Goal: Information Seeking & Learning: Learn about a topic

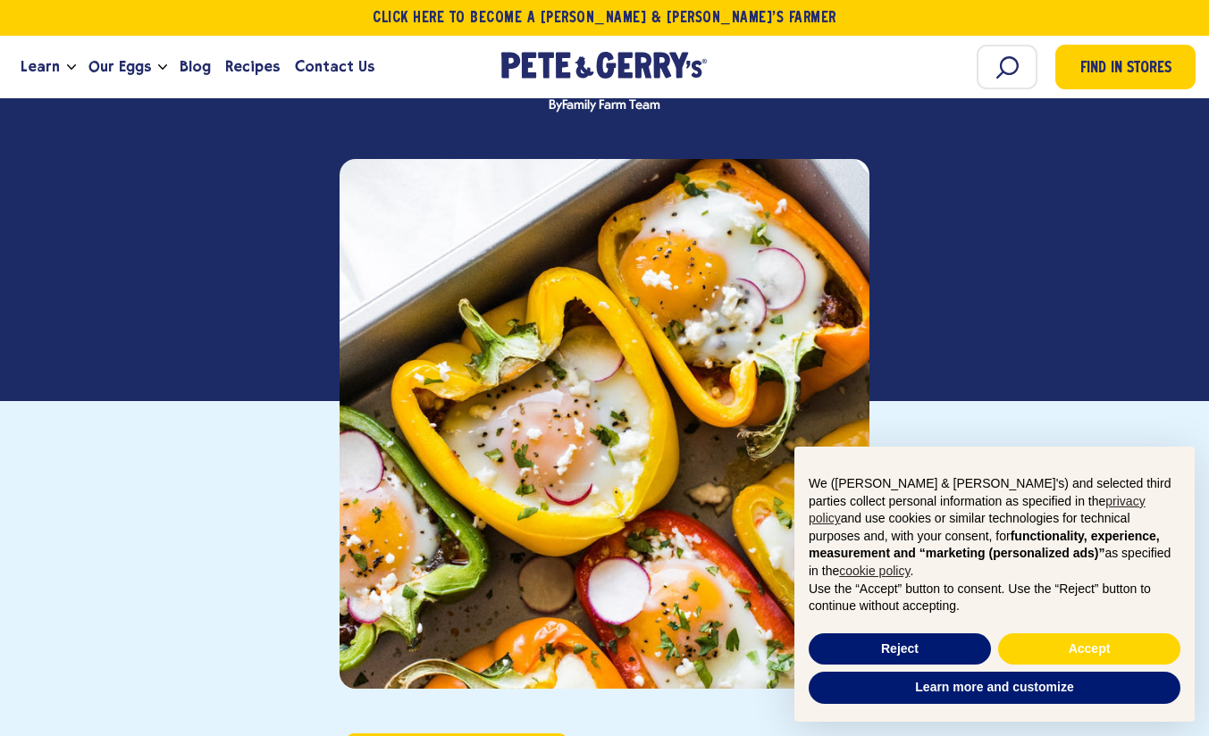
scroll to position [402, 0]
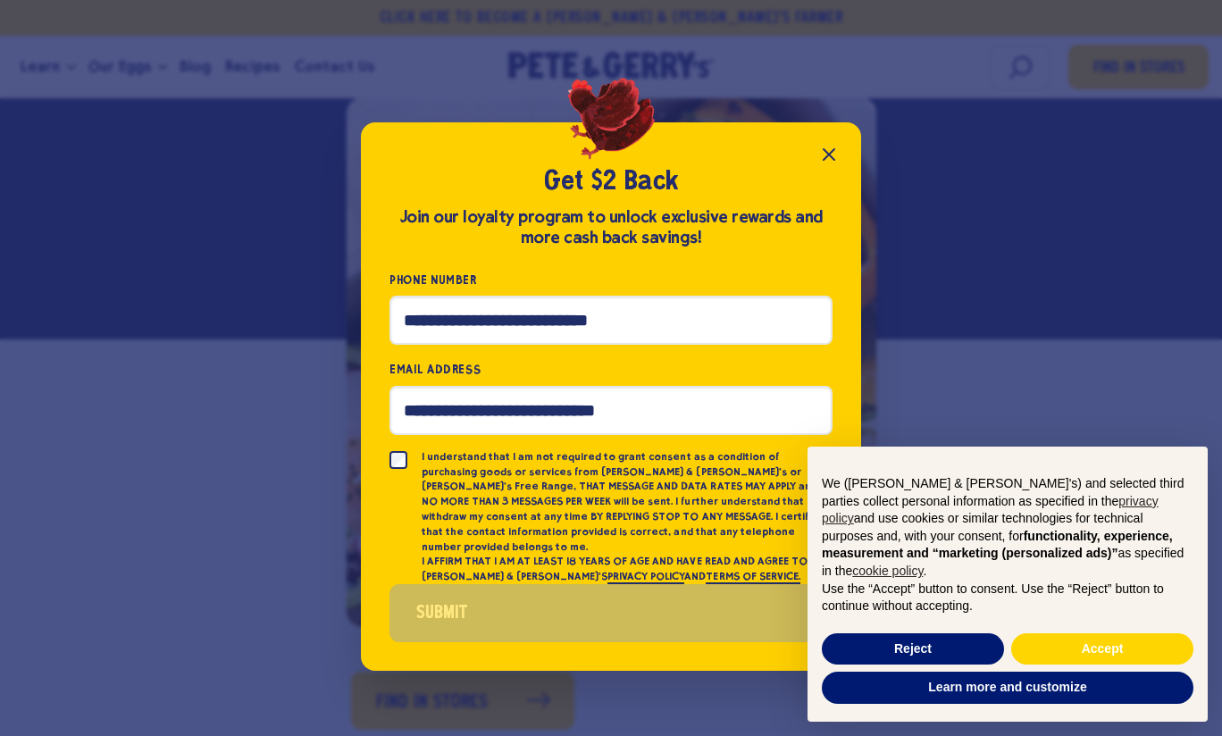
click at [830, 157] on icon "Close popup" at bounding box center [828, 154] width 21 height 21
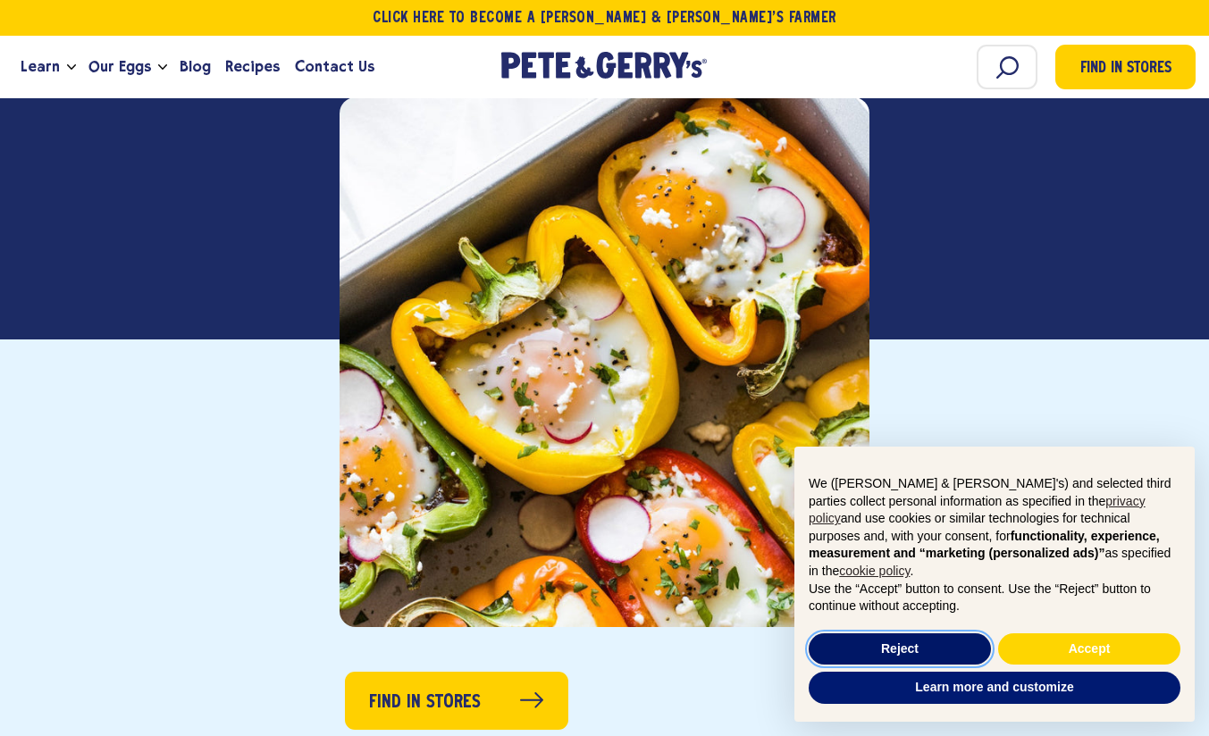
click at [928, 642] on button "Reject" at bounding box center [900, 649] width 182 height 32
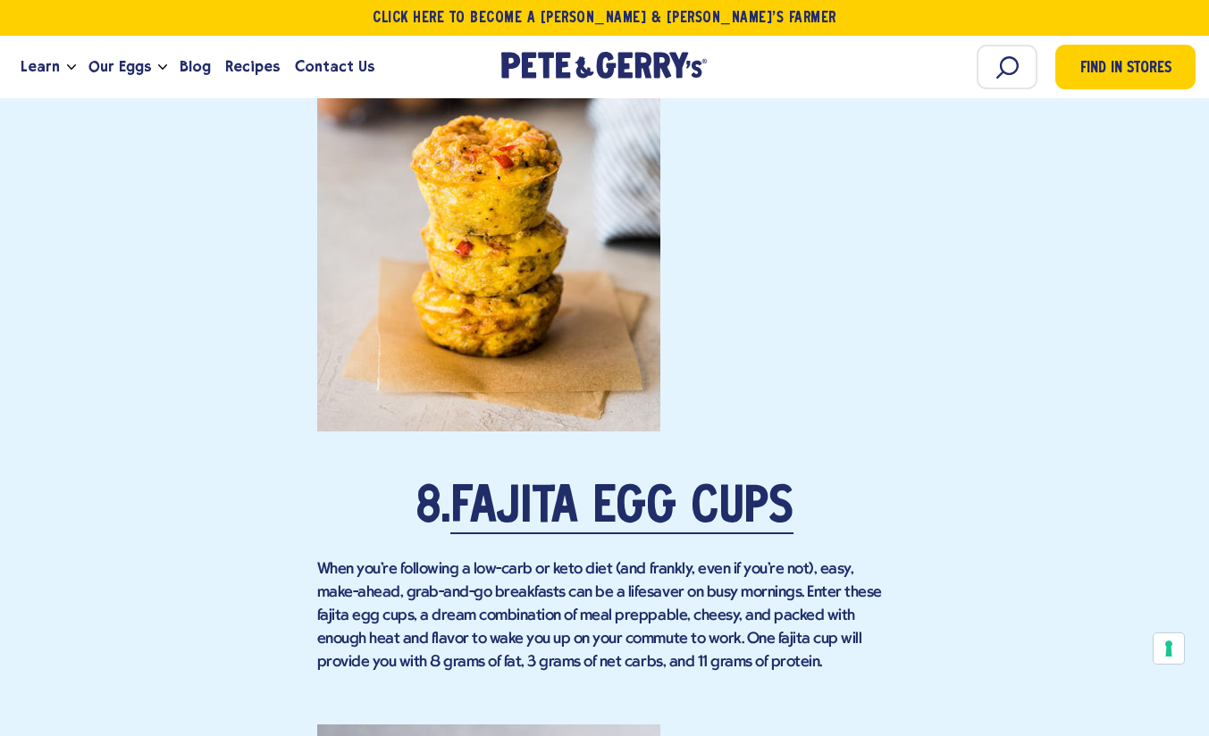
scroll to position [6790, 0]
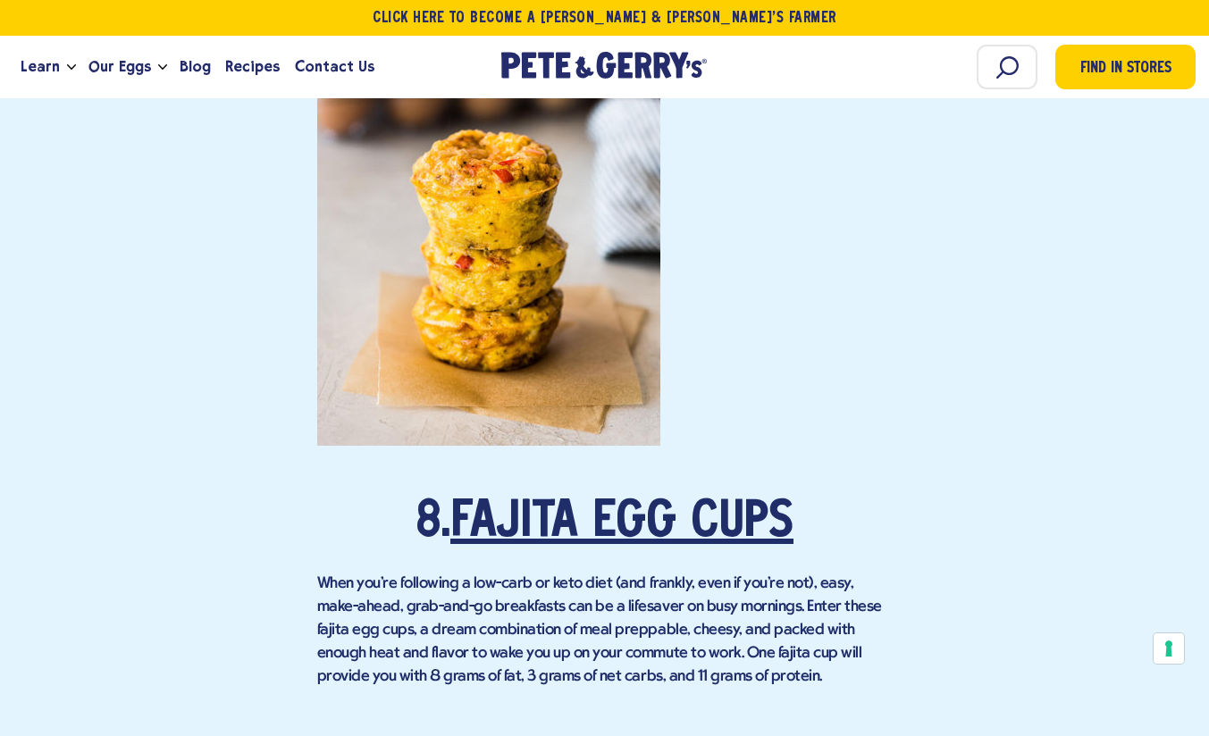
click at [616, 499] on link "Fajita Egg Cups" at bounding box center [621, 524] width 343 height 50
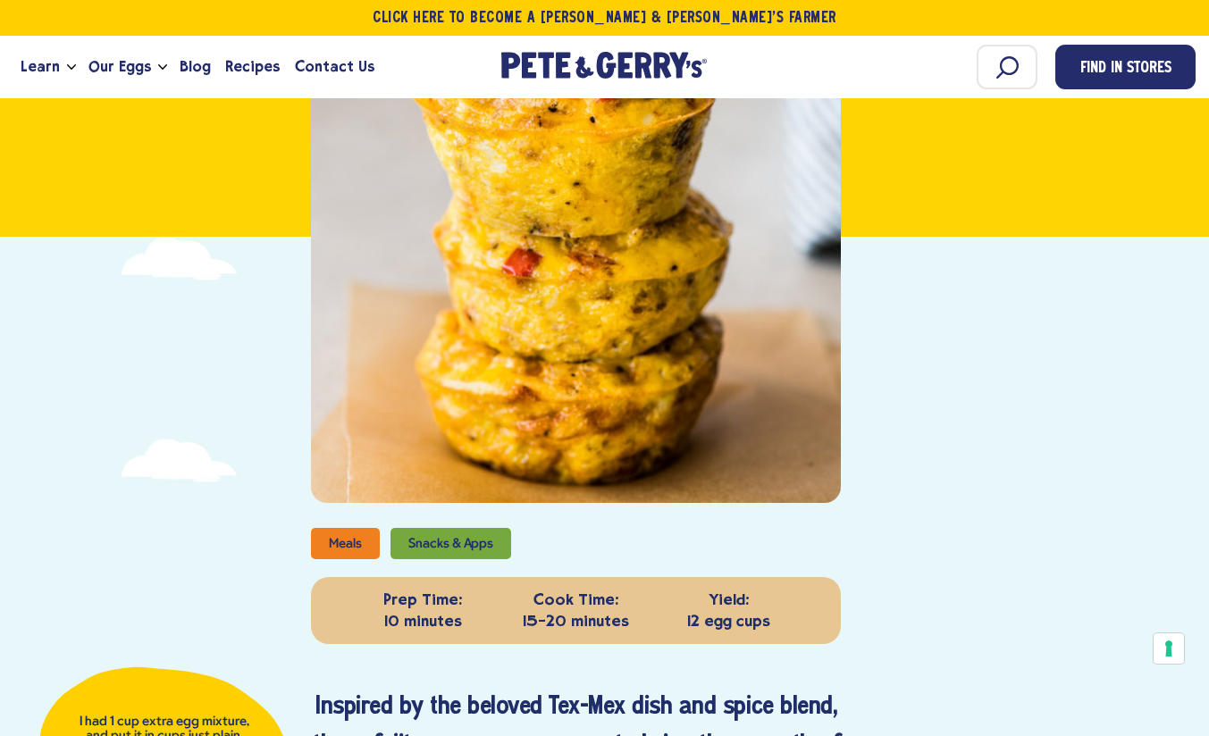
scroll to position [357, 0]
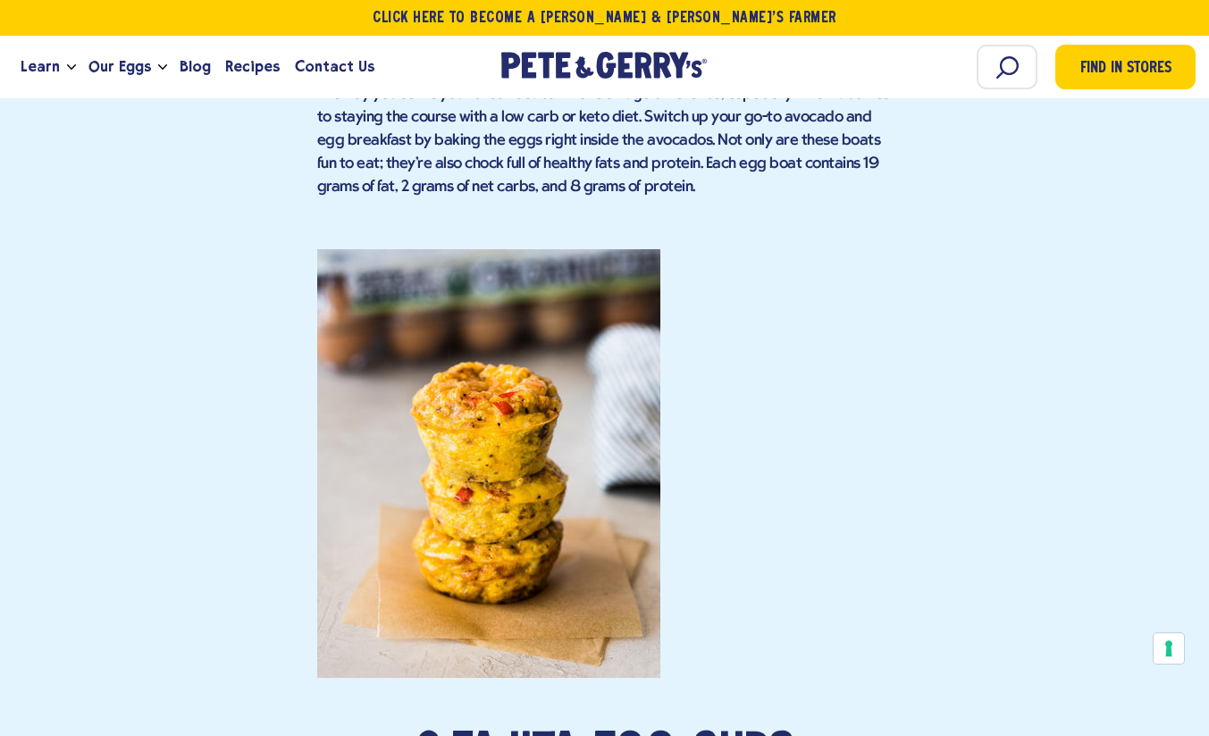
scroll to position [6790, 0]
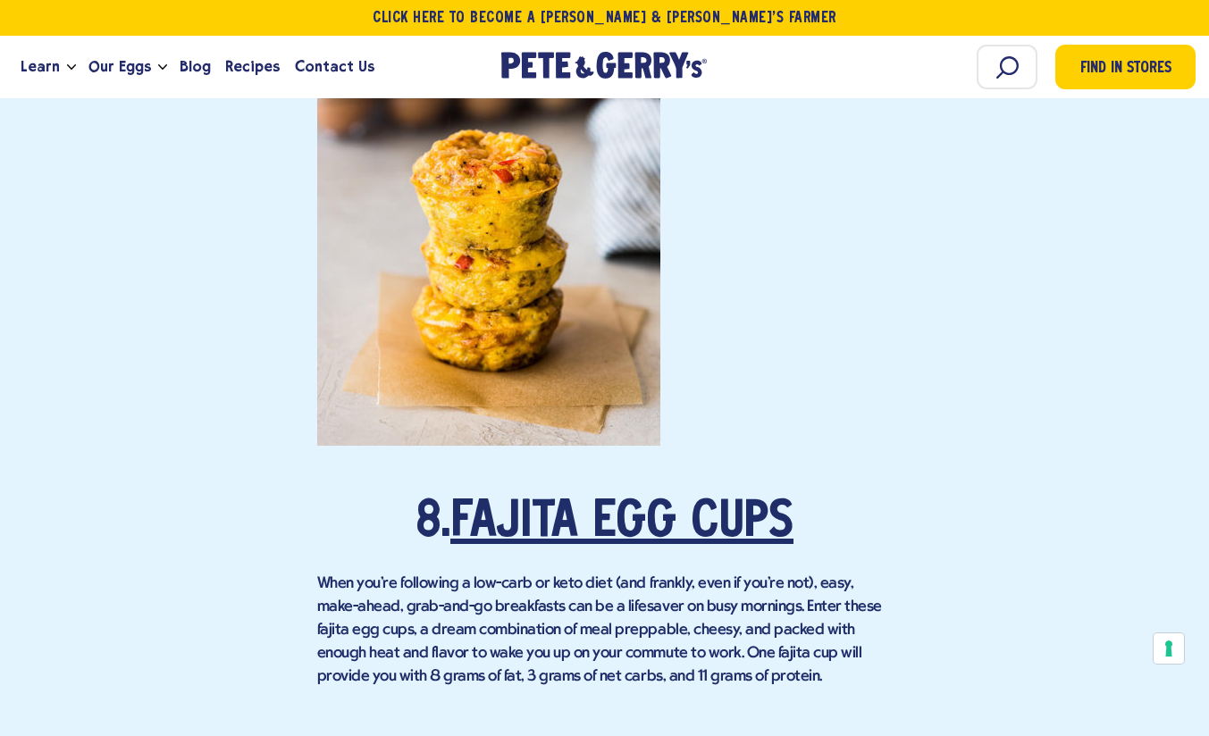
click at [540, 499] on link "Fajita Egg Cups" at bounding box center [621, 524] width 343 height 50
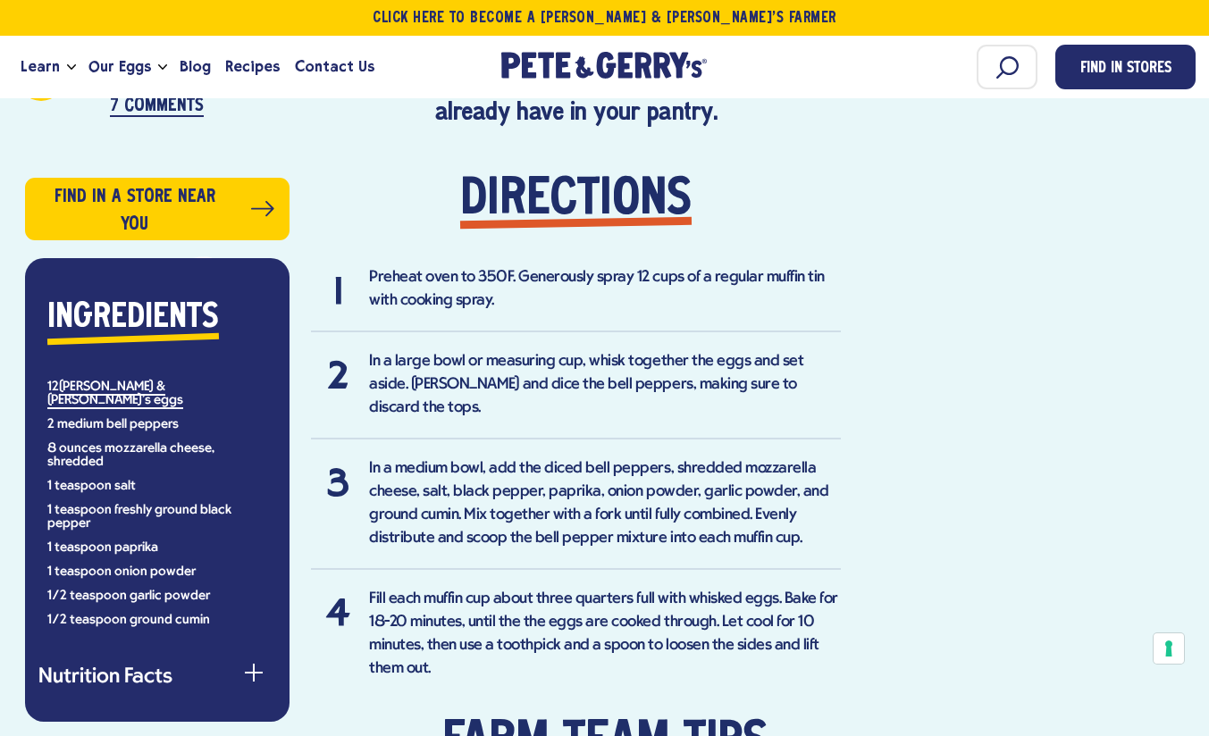
scroll to position [1161, 0]
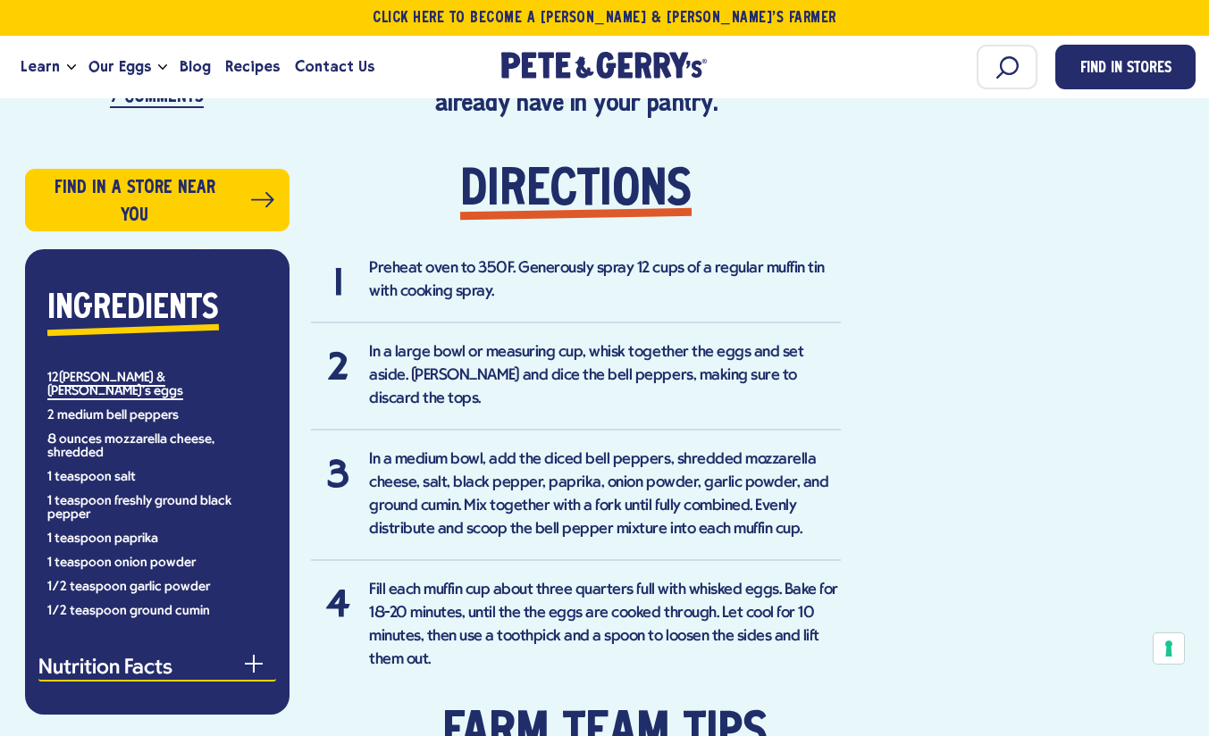
click at [257, 663] on div "button" at bounding box center [254, 672] width 18 height 18
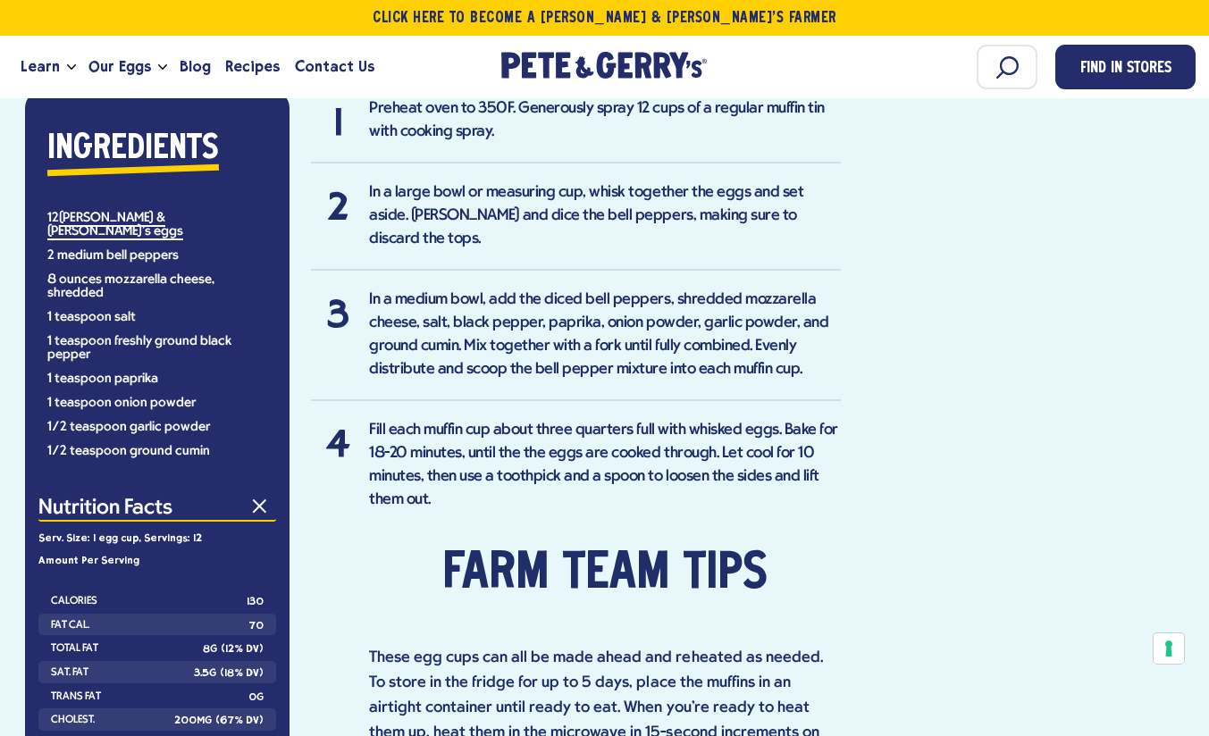
scroll to position [1318, 0]
